Goal: Task Accomplishment & Management: Manage account settings

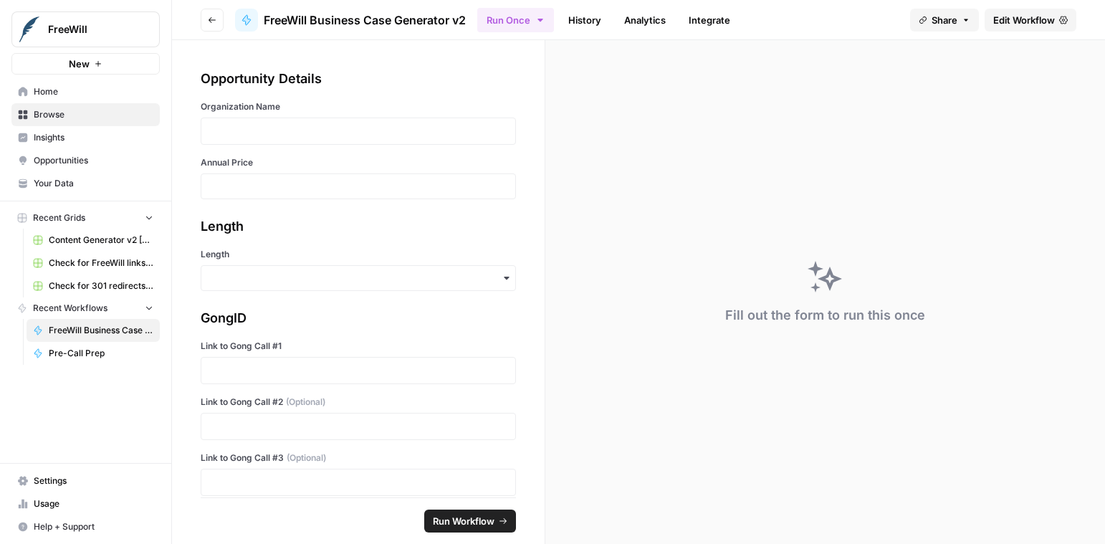
click at [57, 475] on span "Settings" at bounding box center [94, 481] width 120 height 13
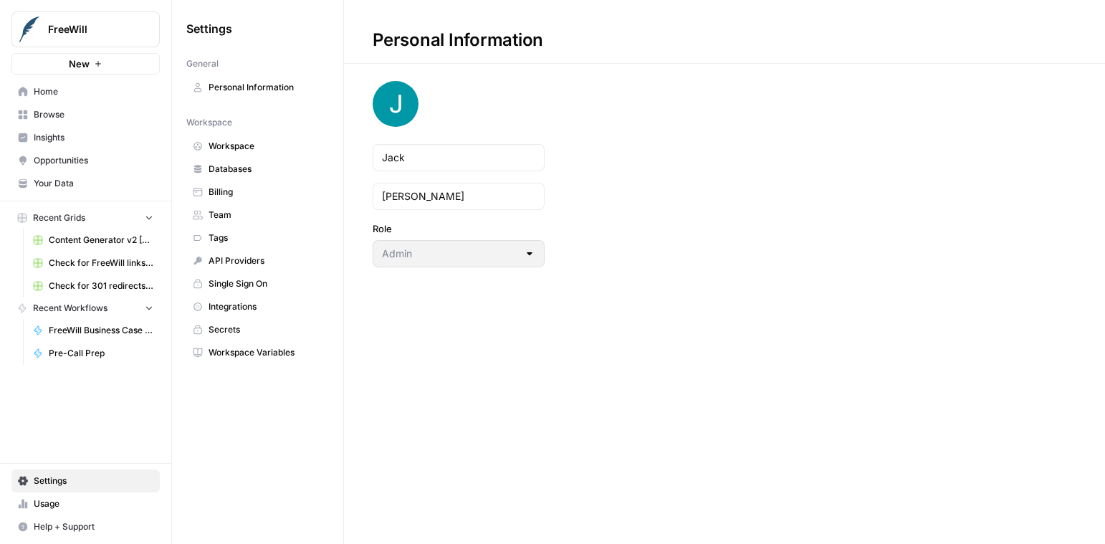
click at [218, 176] on link "Databases" at bounding box center [257, 169] width 143 height 23
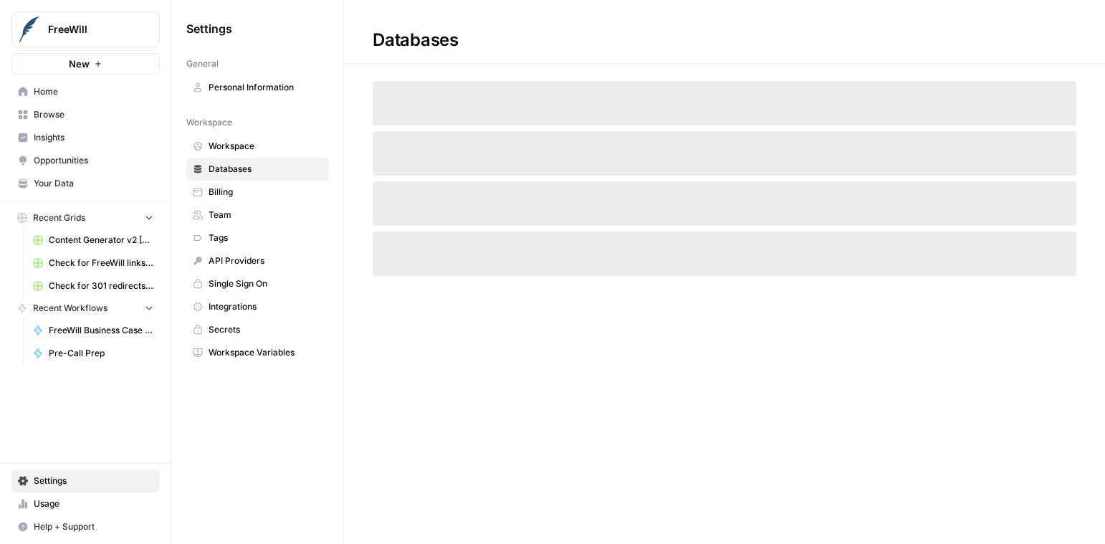
click at [219, 191] on span "Billing" at bounding box center [266, 192] width 114 height 13
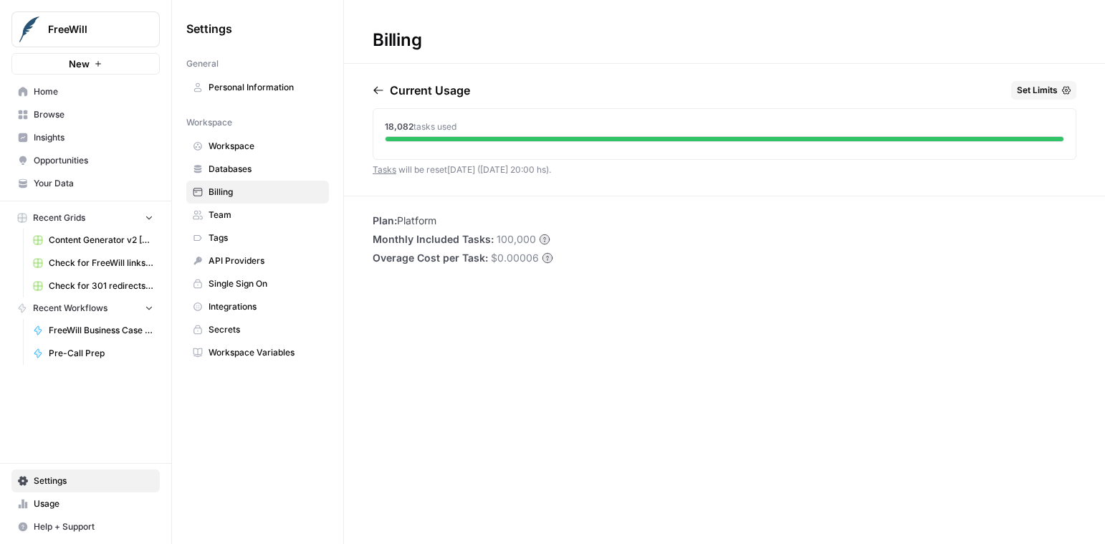
click at [381, 93] on icon "button" at bounding box center [378, 90] width 11 height 11
click at [381, 92] on icon "button" at bounding box center [378, 90] width 11 height 11
click at [447, 88] on button "button" at bounding box center [437, 90] width 17 height 11
click at [447, 85] on icon "button" at bounding box center [440, 90] width 11 height 11
